Goal: Transaction & Acquisition: Purchase product/service

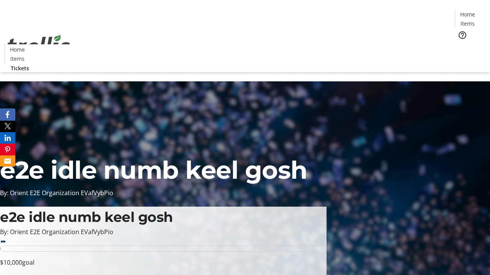
click at [460, 44] on span "Tickets" at bounding box center [469, 48] width 18 height 8
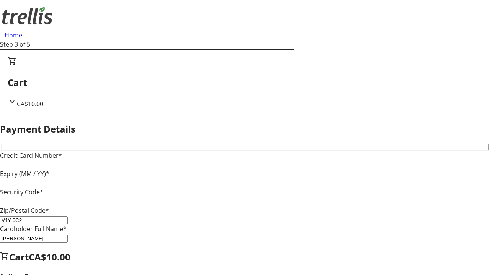
type input "V1Y 0C2"
